Goal: Find specific page/section: Find specific page/section

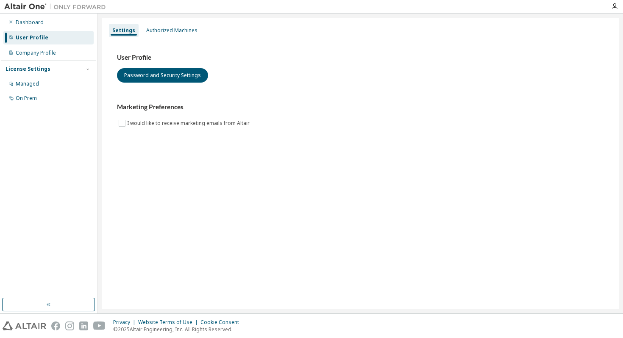
click at [38, 91] on div "Managed On Prem" at bounding box center [48, 91] width 94 height 28
click at [38, 94] on div "On Prem" at bounding box center [48, 99] width 90 height 14
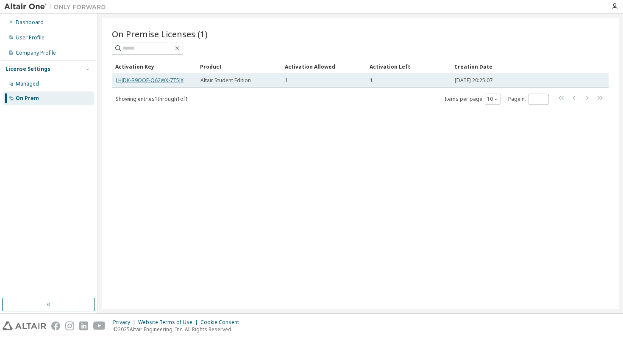
click at [167, 80] on link "LHJDK-B9OOE-Q62WX-7T5JX" at bounding box center [150, 80] width 68 height 7
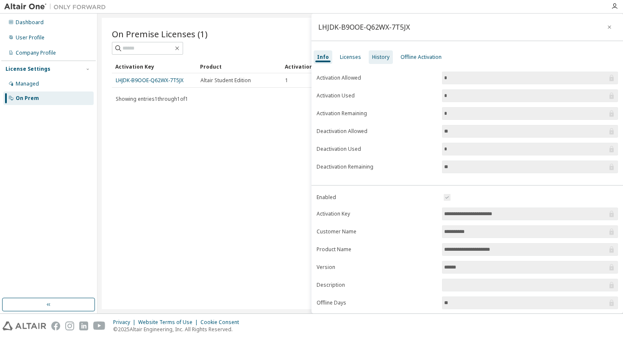
click at [374, 54] on div "History" at bounding box center [380, 57] width 17 height 7
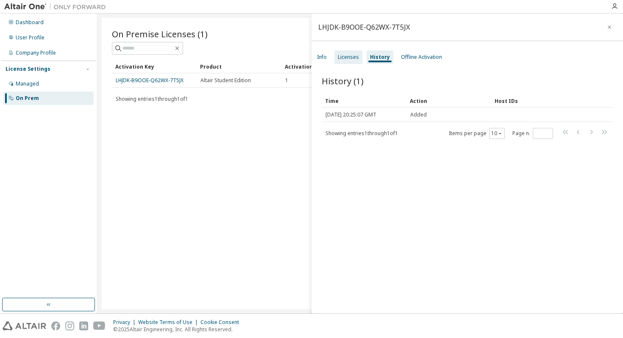
click at [342, 60] on div "Licenses" at bounding box center [348, 57] width 21 height 7
click at [272, 114] on div "On Premise Licenses (1) Clear Load Save Save As Field Operator Value Select fil…" at bounding box center [360, 164] width 517 height 292
click at [603, 25] on button "button" at bounding box center [610, 27] width 14 height 14
